Goal: Information Seeking & Learning: Find specific fact

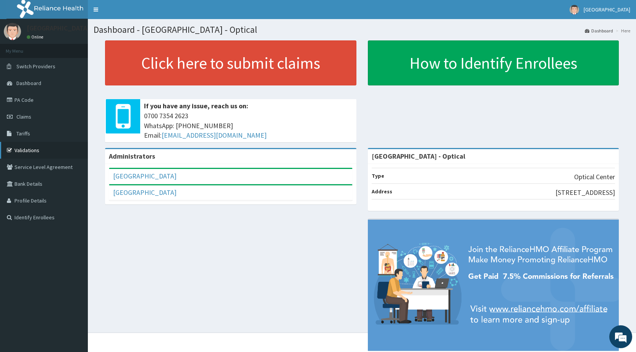
click at [27, 150] on link "Validations" at bounding box center [44, 150] width 88 height 17
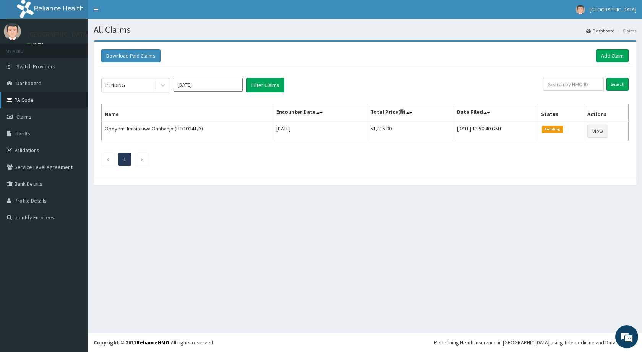
click at [39, 97] on link "PA Code" at bounding box center [44, 100] width 88 height 17
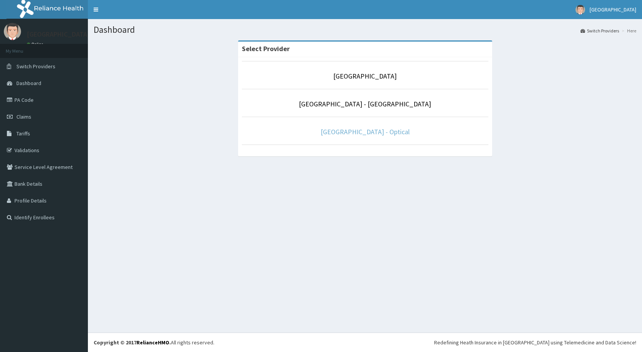
click at [351, 132] on link "[GEOGRAPHIC_DATA] - Optical" at bounding box center [364, 132] width 89 height 9
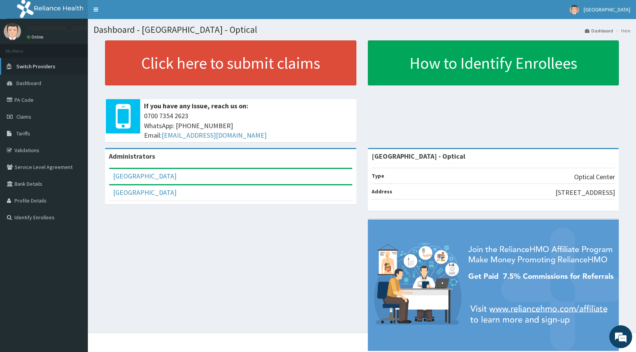
click at [31, 64] on span "Switch Providers" at bounding box center [35, 66] width 39 height 7
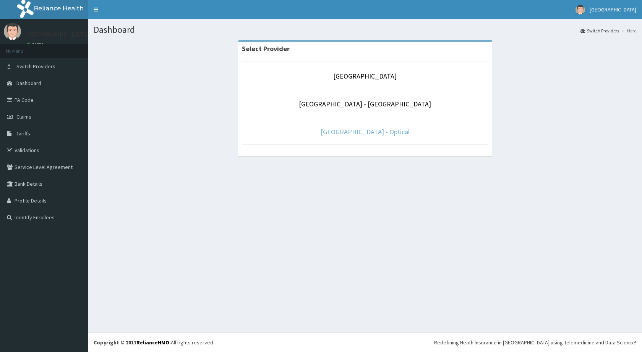
click at [364, 134] on link "[GEOGRAPHIC_DATA] - Optical" at bounding box center [364, 132] width 89 height 9
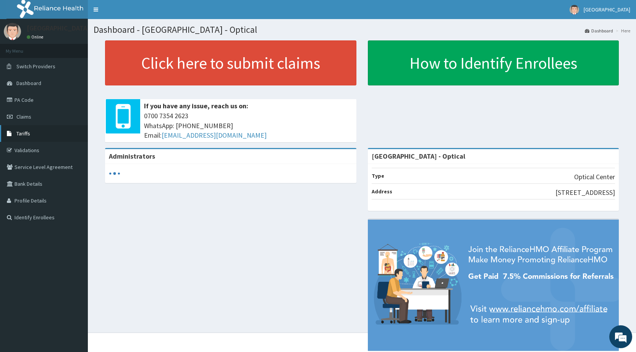
click at [25, 133] on span "Tariffs" at bounding box center [23, 133] width 14 height 7
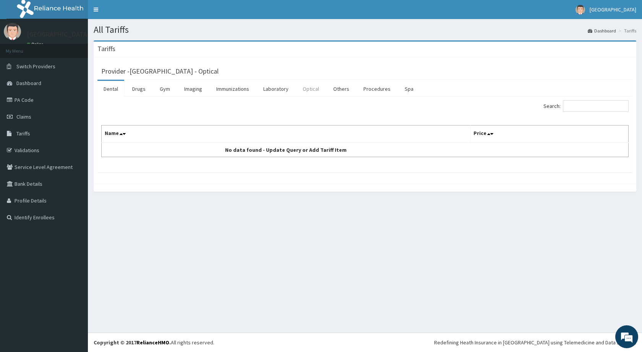
click at [308, 91] on link "Optical" at bounding box center [310, 89] width 29 height 16
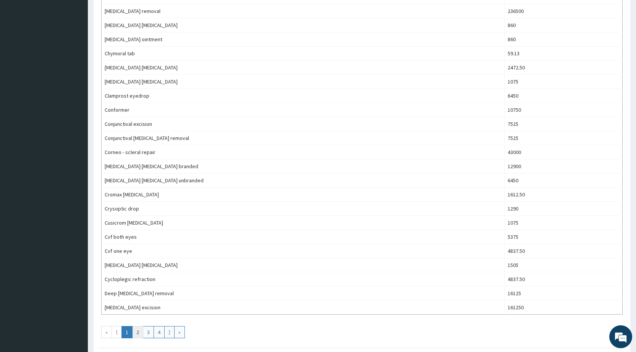
click at [135, 333] on link "2" at bounding box center [137, 333] width 11 height 12
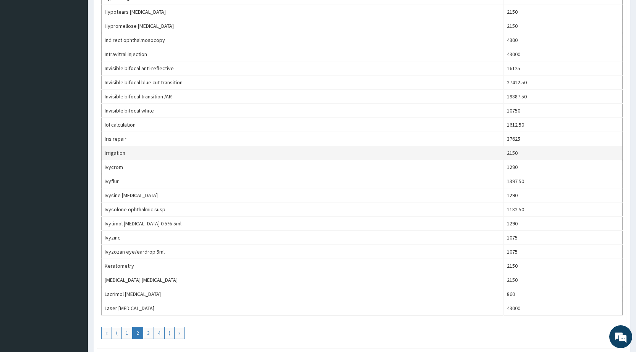
scroll to position [583, 0]
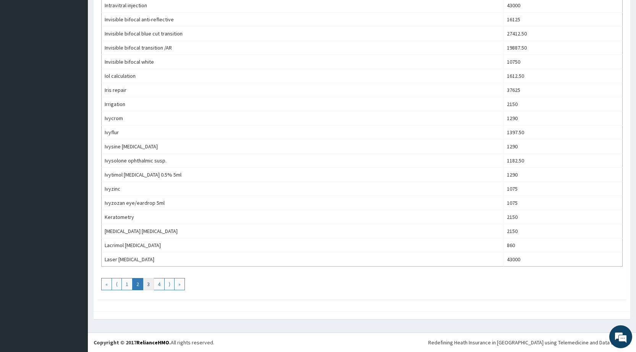
click at [149, 286] on link "3" at bounding box center [148, 284] width 11 height 12
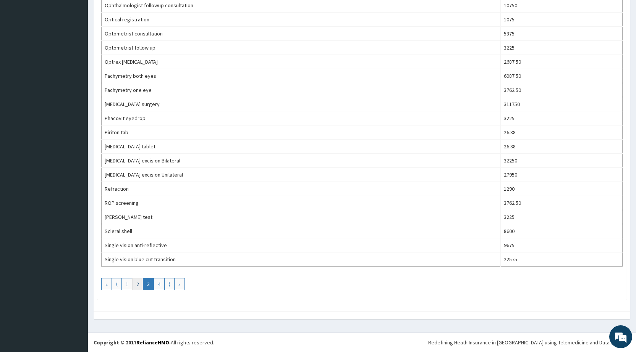
click at [135, 286] on link "2" at bounding box center [137, 284] width 11 height 12
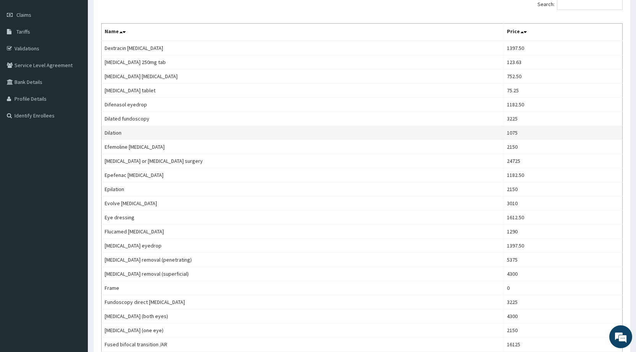
scroll to position [38, 0]
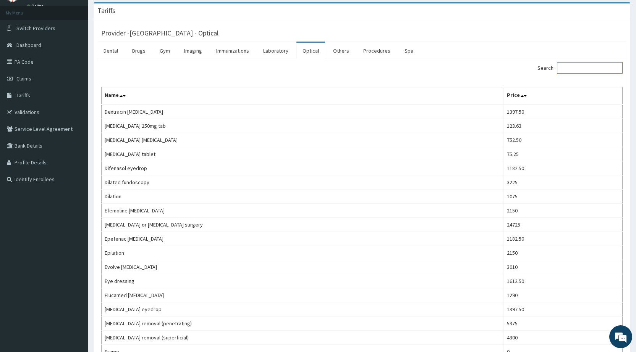
click at [582, 68] on input "Search:" at bounding box center [590, 67] width 66 height 11
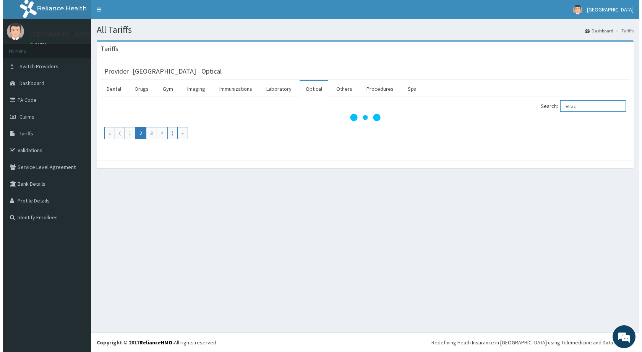
scroll to position [0, 0]
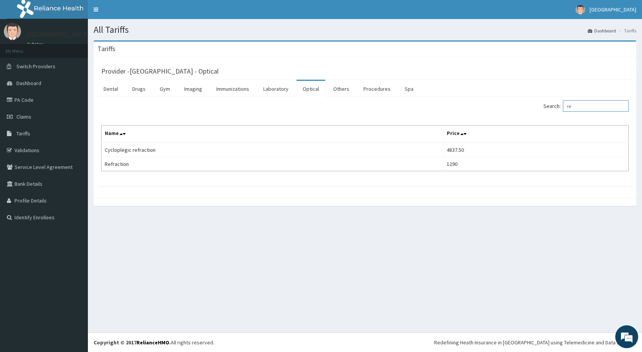
type input "r"
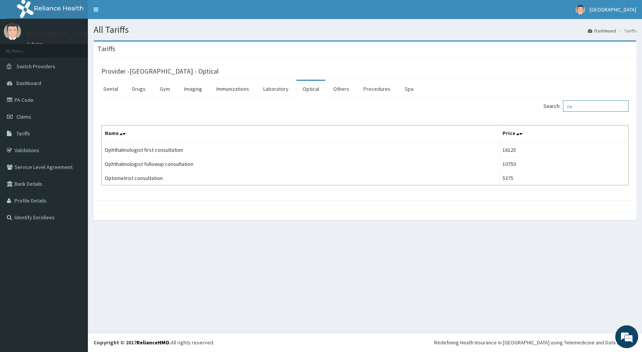
type input "c"
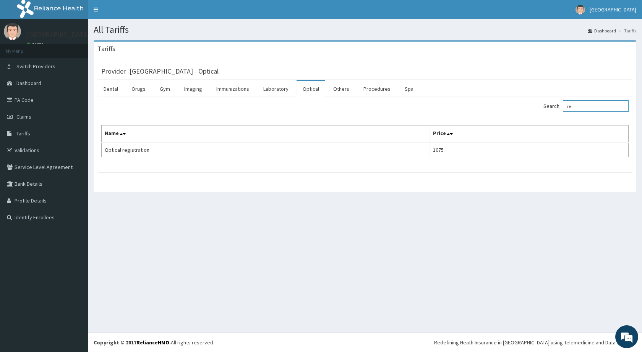
type input "r"
type input "e"
type input "mosco"
